Goal: Information Seeking & Learning: Compare options

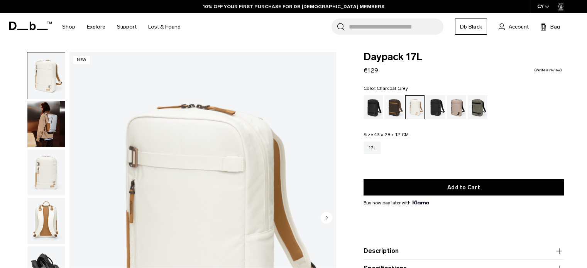
click at [436, 108] on div "Charcoal Grey" at bounding box center [436, 107] width 20 height 24
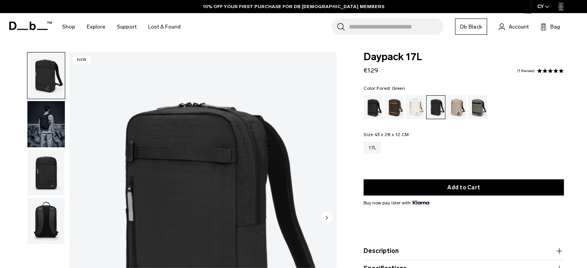
click at [477, 101] on div "Forest Green" at bounding box center [477, 107] width 20 height 24
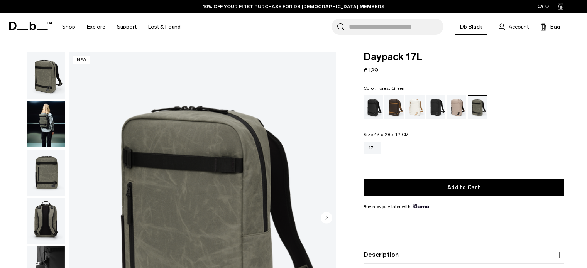
scroll to position [77, 0]
